Goal: Transaction & Acquisition: Book appointment/travel/reservation

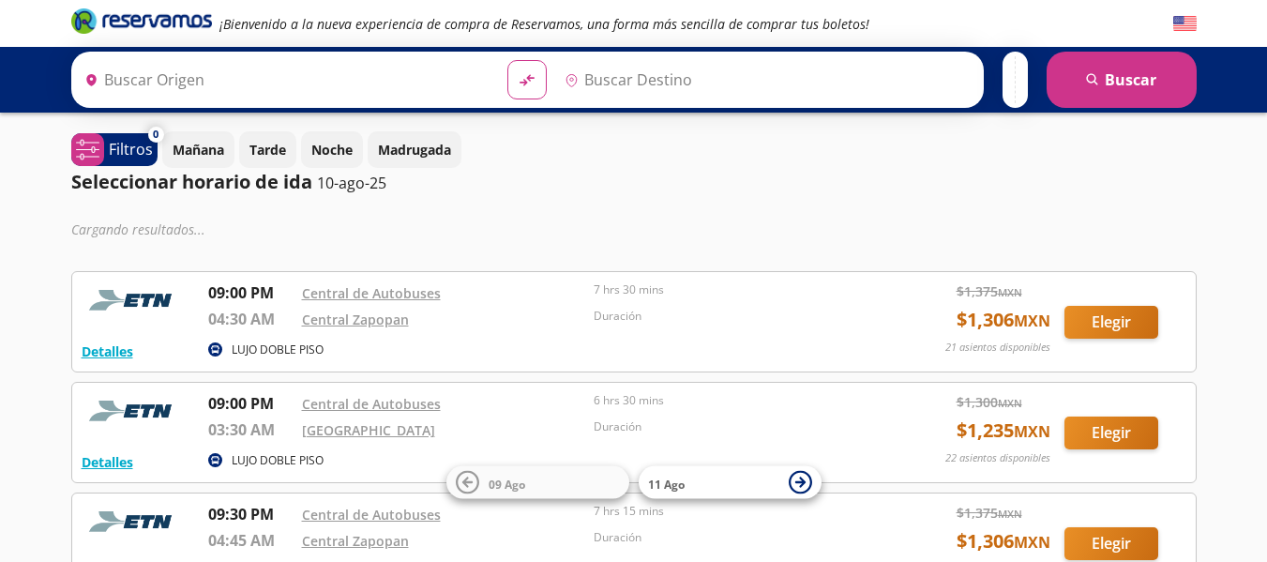
type input "Toluca, [GEOGRAPHIC_DATA]"
type input "[GEOGRAPHIC_DATA], [GEOGRAPHIC_DATA]"
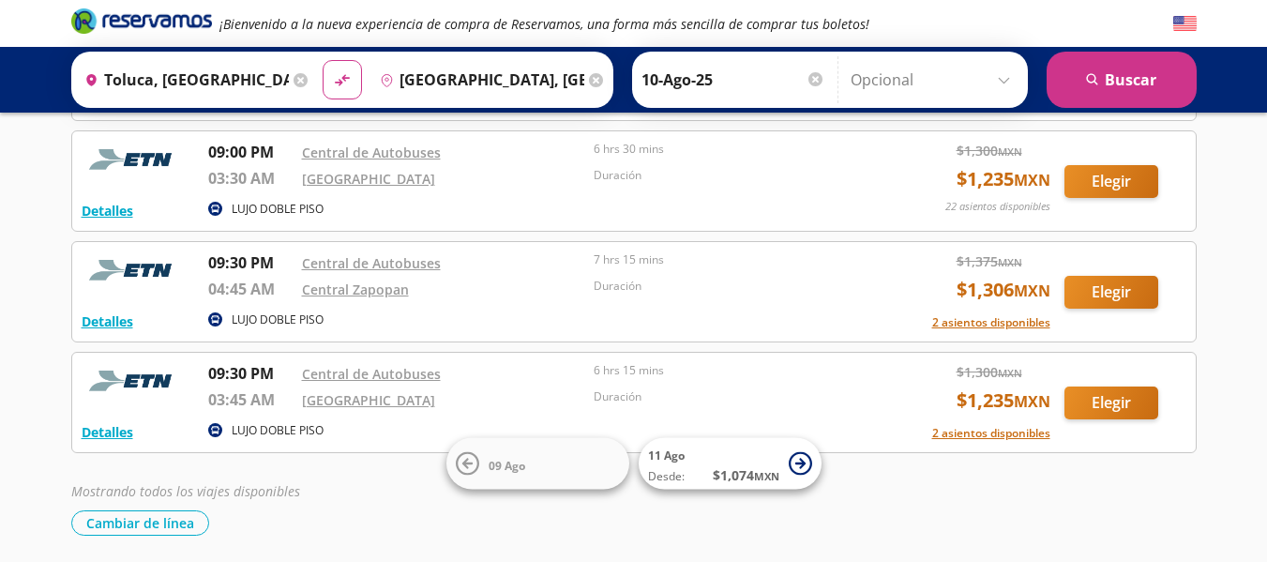
scroll to position [203, 0]
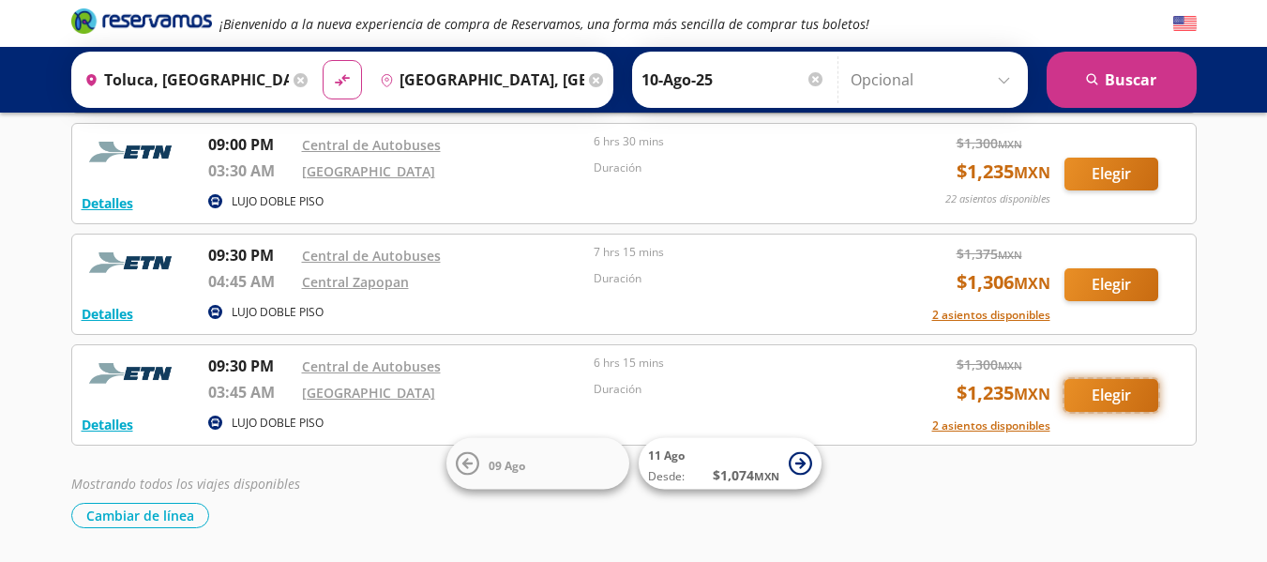
click at [1126, 386] on button "Elegir" at bounding box center [1112, 395] width 94 height 33
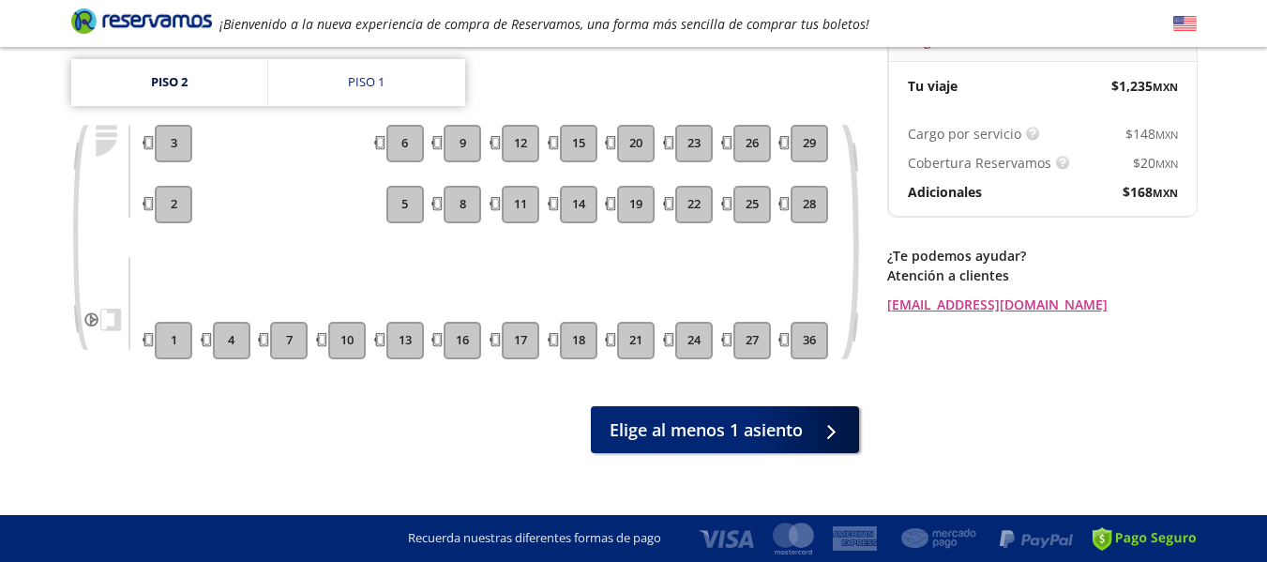
scroll to position [219, 0]
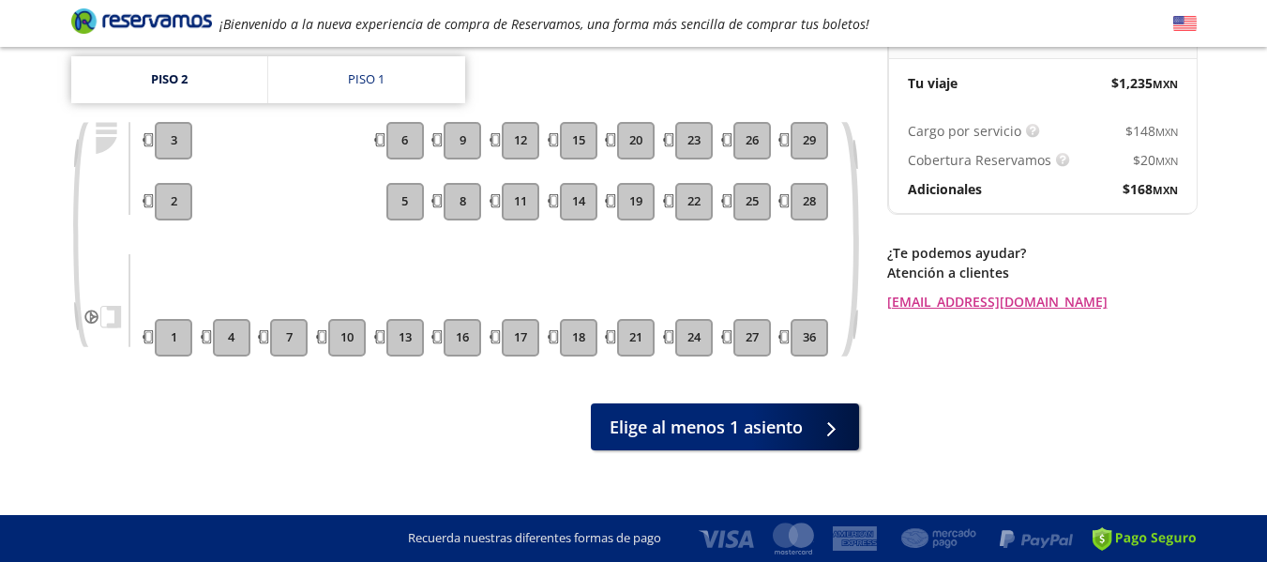
click at [173, 187] on button "2" at bounding box center [174, 202] width 38 height 38
click at [156, 56] on link "Piso 2" at bounding box center [169, 79] width 196 height 47
drag, startPoint x: 408, startPoint y: 126, endPoint x: 386, endPoint y: 59, distance: 70.3
click at [386, 59] on div "Piso 2 Piso 1 1 2 3 4 7 10 13 5 6 16 8 9 17 11 12 18 14 15 21 19 20 24 22 23 27…" at bounding box center [465, 220] width 788 height 328
click at [386, 59] on link "Piso 1" at bounding box center [366, 79] width 197 height 47
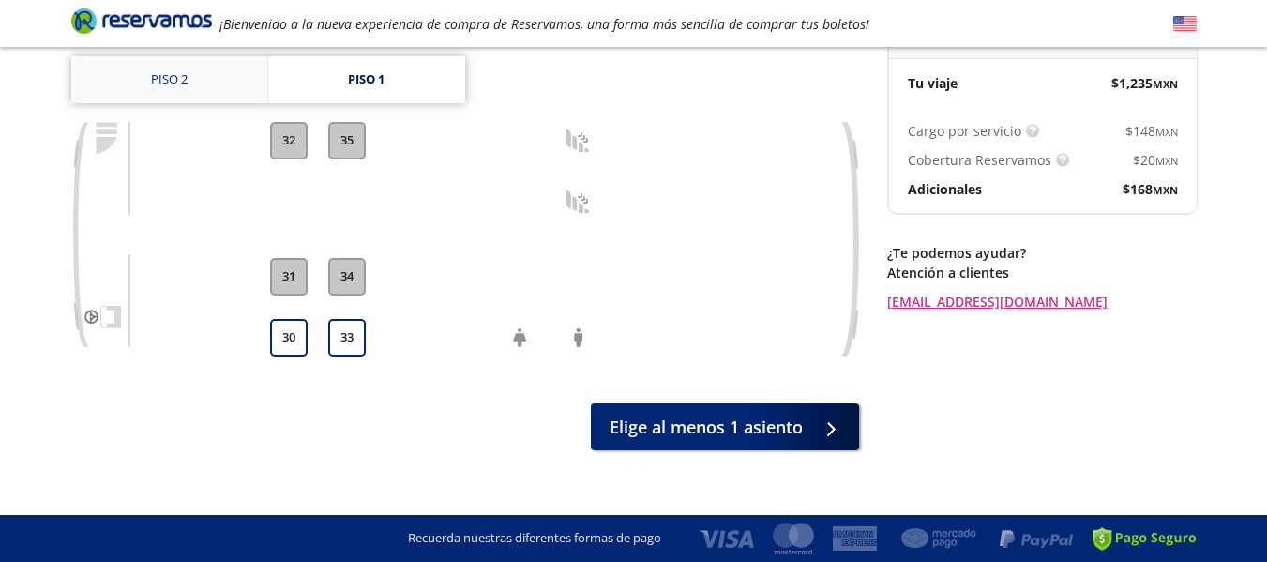
click at [150, 60] on link "Piso 2" at bounding box center [169, 79] width 196 height 47
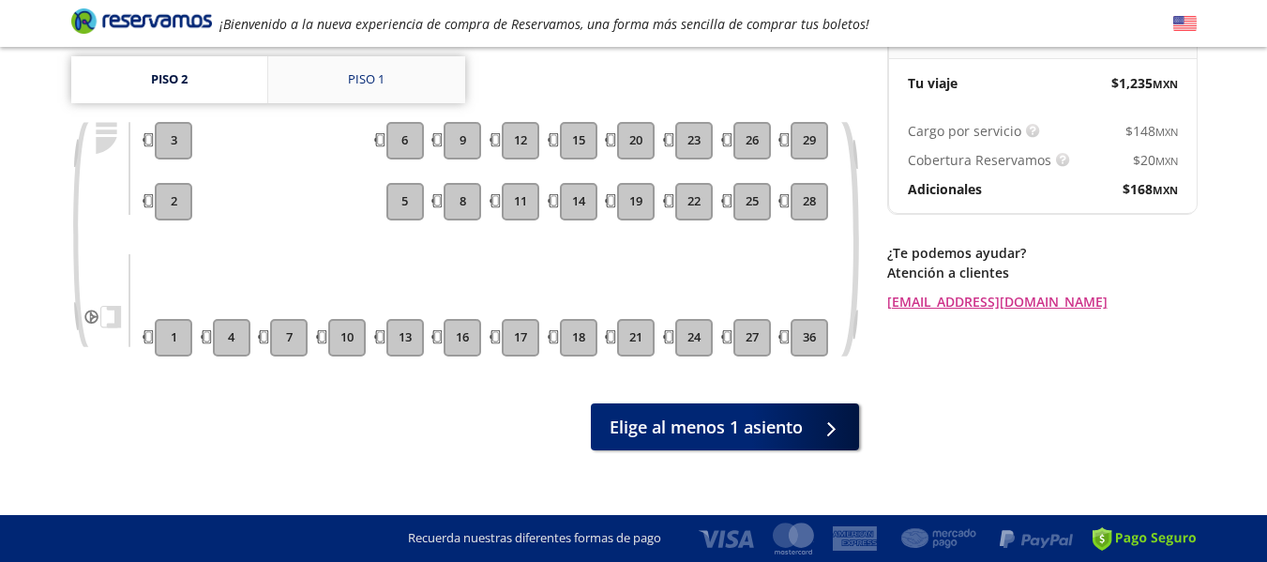
click at [371, 70] on div "Piso 1" at bounding box center [366, 79] width 37 height 19
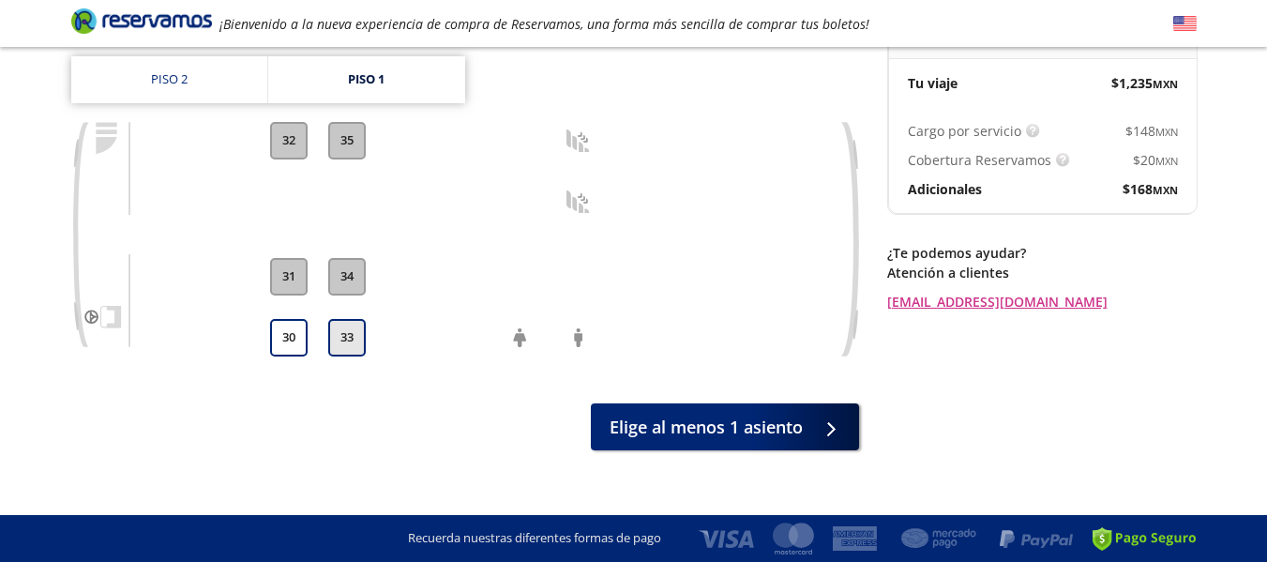
click at [345, 320] on button "33" at bounding box center [347, 338] width 38 height 38
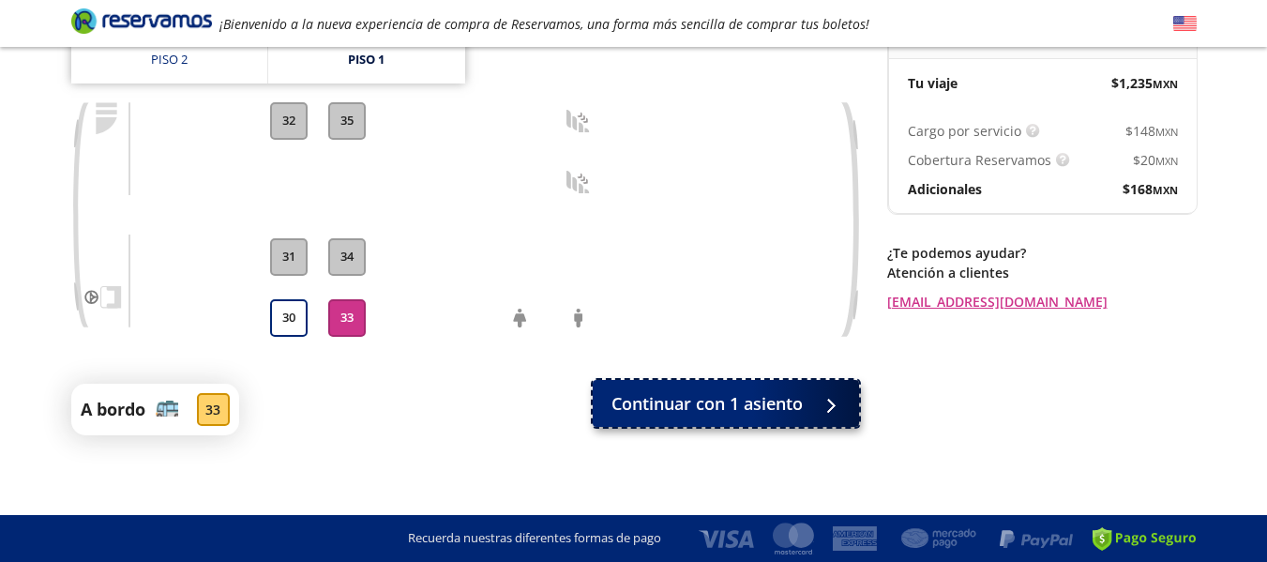
click at [749, 408] on span "Continuar con 1 asiento" at bounding box center [707, 403] width 191 height 25
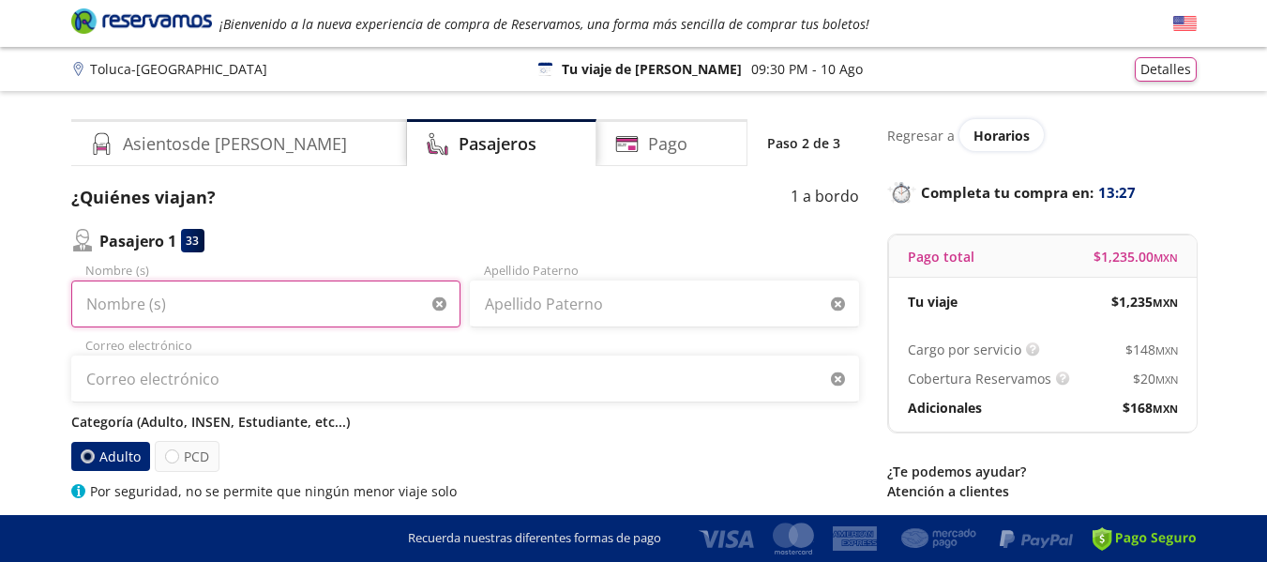
click at [177, 310] on input "Nombre (s)" at bounding box center [265, 303] width 389 height 47
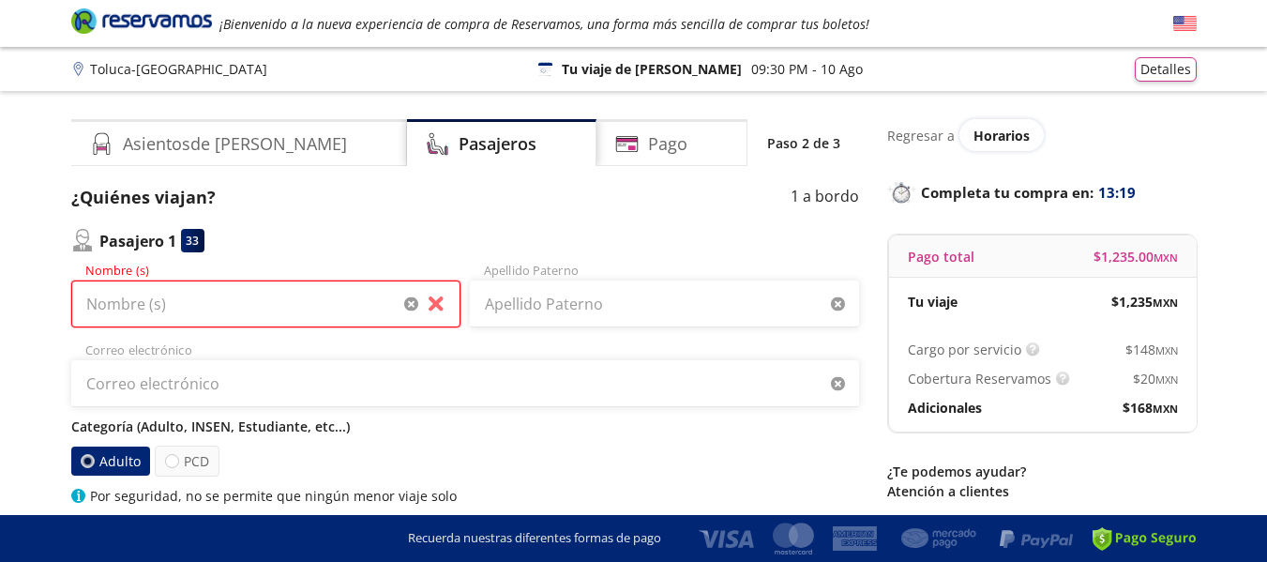
click at [238, 310] on input "Nombre (s)" at bounding box center [265, 303] width 389 height 47
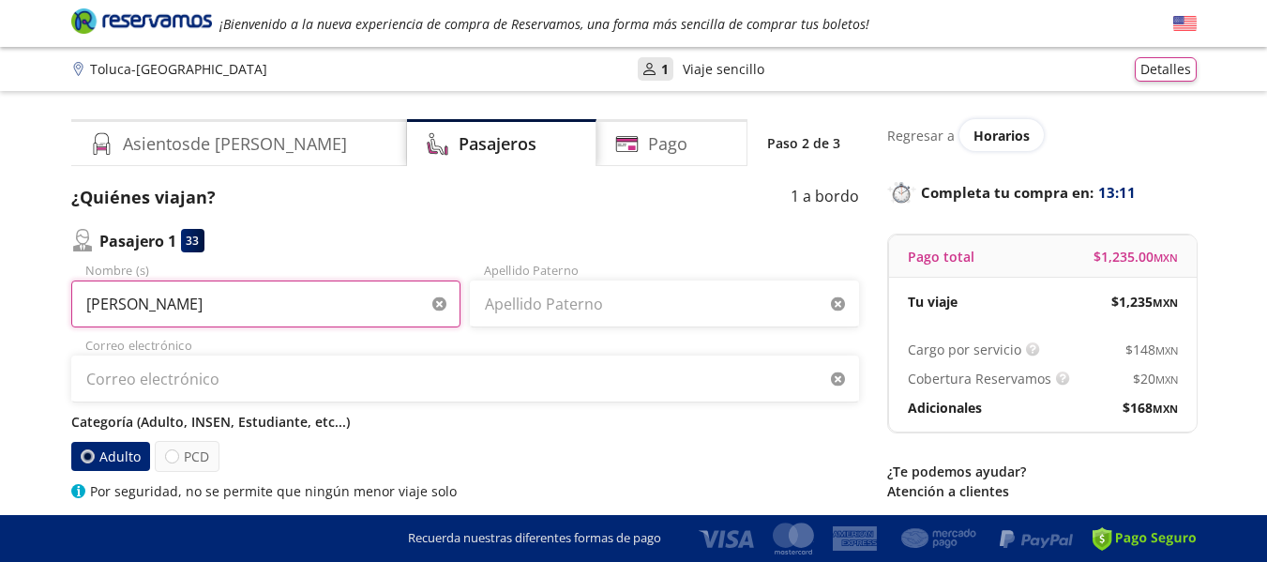
type input "[PERSON_NAME]"
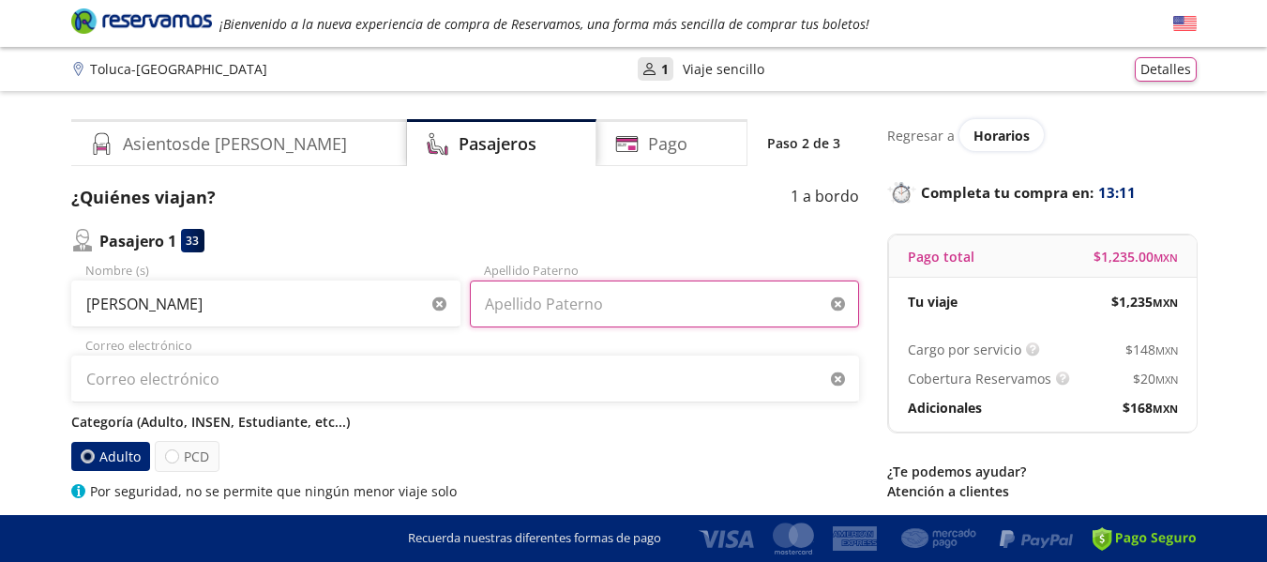
click at [557, 314] on input "Apellido Paterno" at bounding box center [664, 303] width 389 height 47
type input "[PERSON_NAME]"
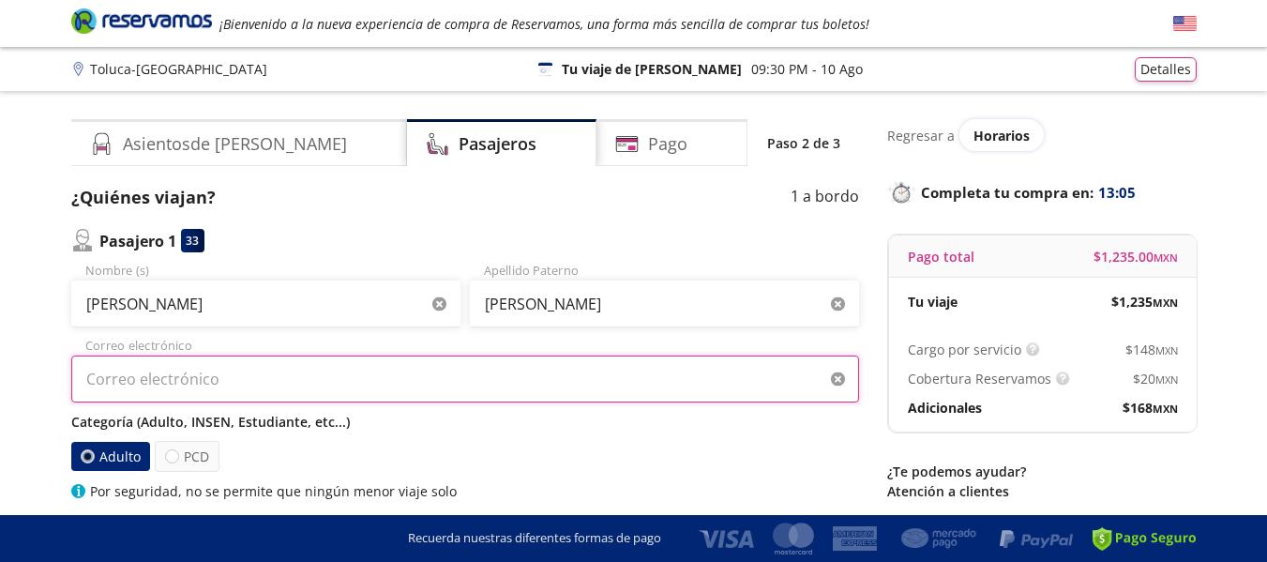
click at [697, 394] on input "Correo electrónico" at bounding box center [465, 378] width 788 height 47
type input "[EMAIL_ADDRESS][DOMAIN_NAME]"
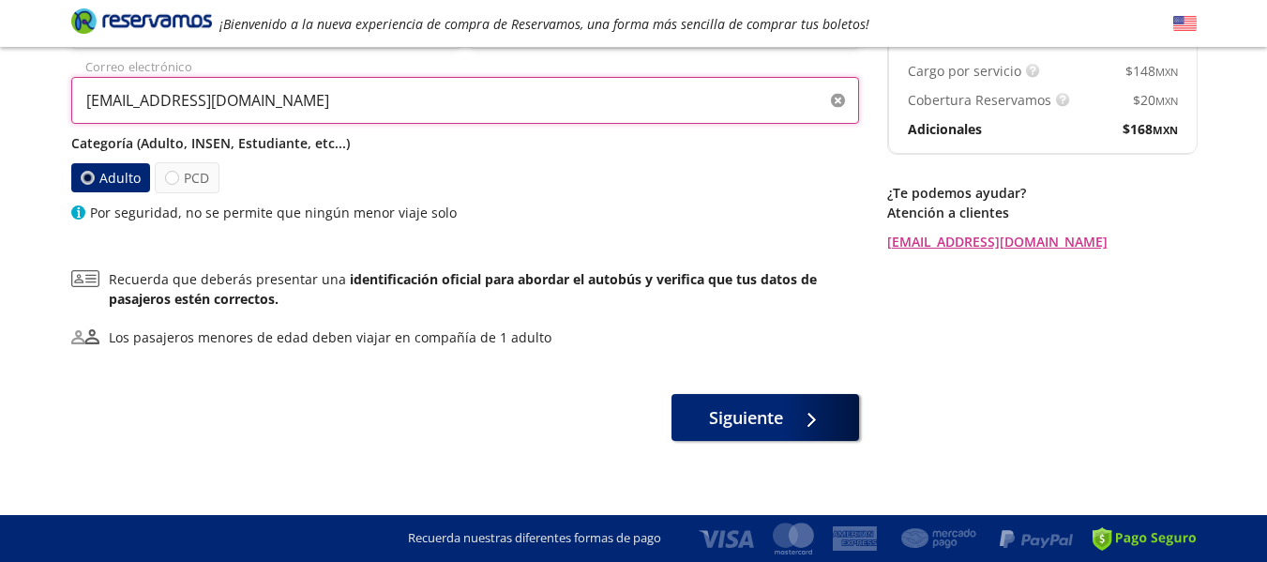
scroll to position [289, 0]
